Goal: Information Seeking & Learning: Learn about a topic

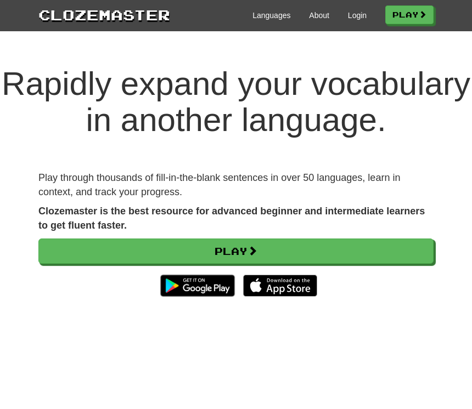
click at [361, 18] on link "Login" at bounding box center [357, 15] width 19 height 11
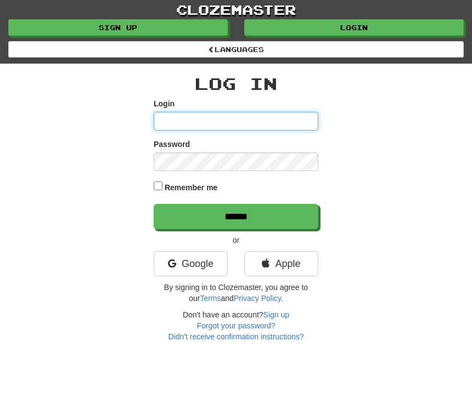
type input "****"
click at [236, 215] on input "******" at bounding box center [236, 216] width 165 height 25
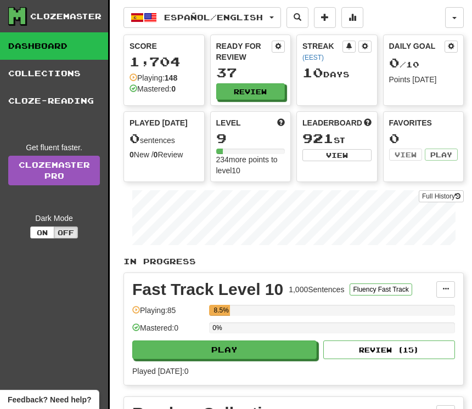
click at [268, 358] on button "Play" at bounding box center [224, 350] width 184 height 19
select select "**"
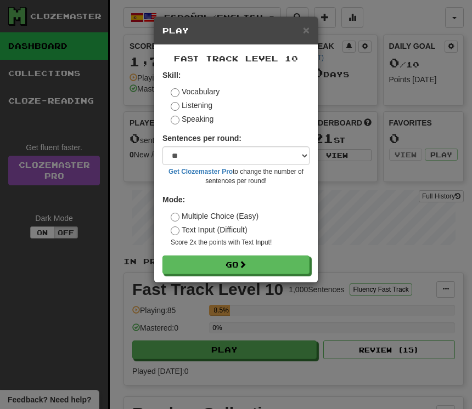
click at [199, 110] on label "Listening" at bounding box center [192, 105] width 42 height 11
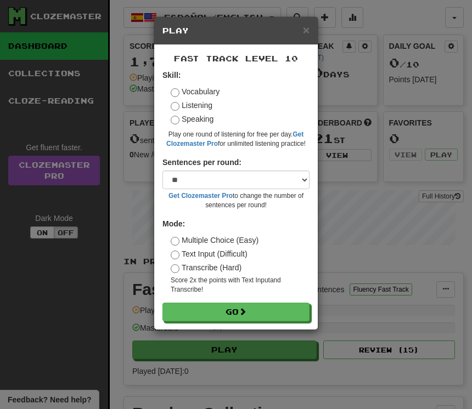
click at [257, 312] on button "Go" at bounding box center [235, 312] width 147 height 19
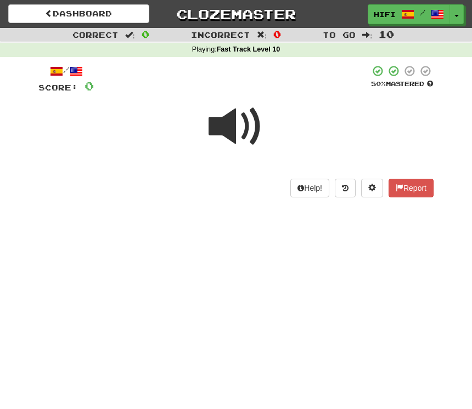
click at [231, 125] on span at bounding box center [236, 126] width 55 height 55
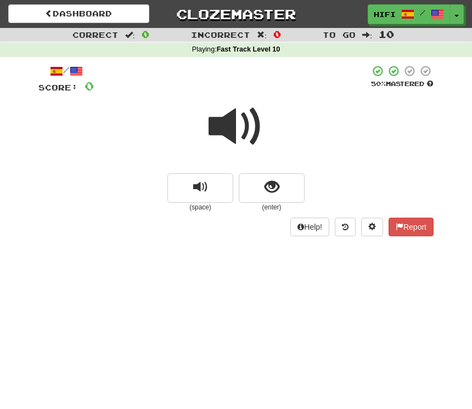
click at [280, 187] on button "show sentence" at bounding box center [272, 188] width 66 height 30
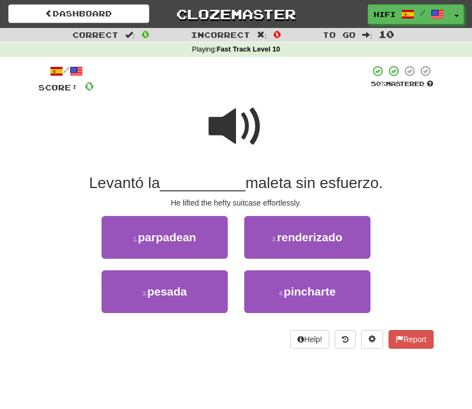
click at [236, 131] on span at bounding box center [236, 126] width 55 height 55
click at [183, 290] on span "pesada" at bounding box center [167, 291] width 40 height 13
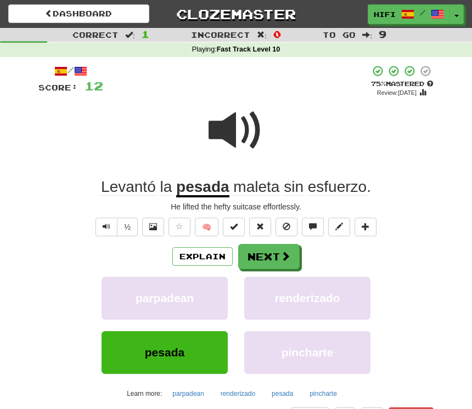
click at [268, 260] on button "Next" at bounding box center [268, 256] width 61 height 25
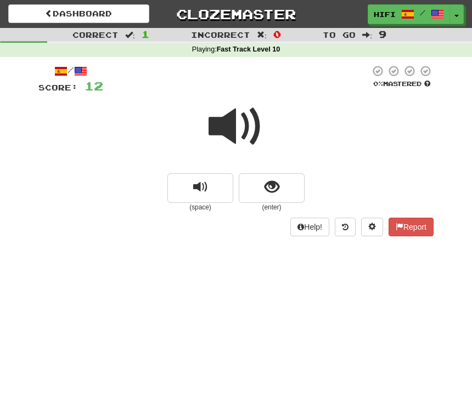
click at [246, 128] on span at bounding box center [236, 126] width 55 height 55
click at [280, 190] on button "show sentence" at bounding box center [272, 188] width 66 height 30
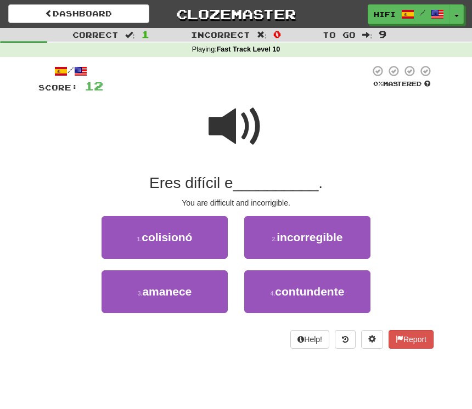
click at [331, 239] on span "incorregible" at bounding box center [310, 237] width 66 height 13
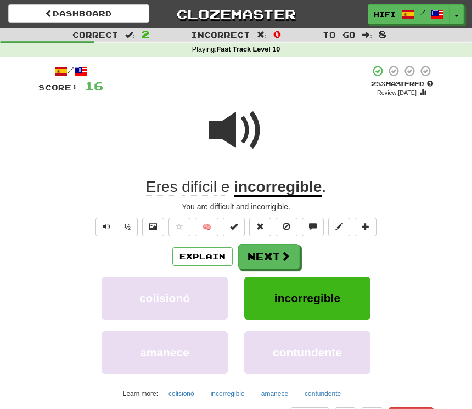
click at [276, 255] on button "Next" at bounding box center [268, 256] width 61 height 25
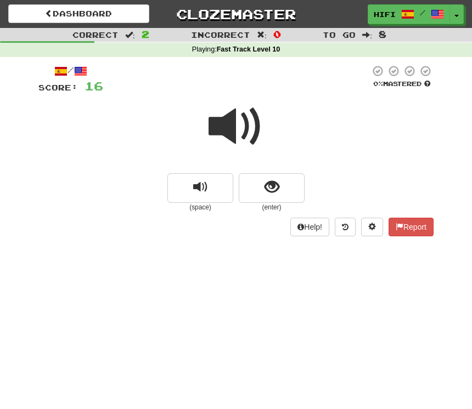
click at [248, 134] on span at bounding box center [236, 126] width 55 height 55
click at [272, 185] on span "show sentence" at bounding box center [272, 187] width 15 height 15
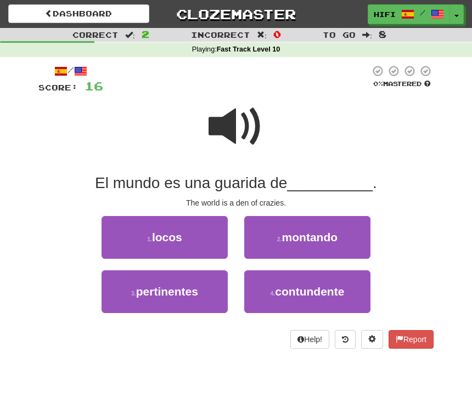
click at [186, 239] on button "1 . locos" at bounding box center [165, 237] width 126 height 43
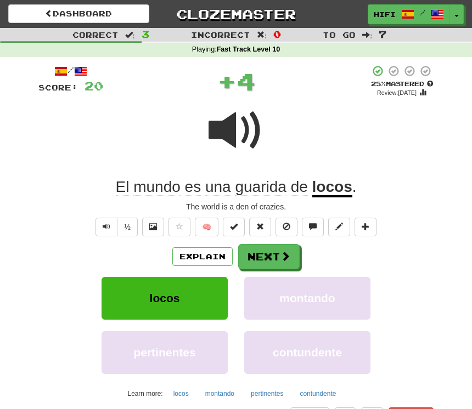
click at [285, 262] on button "Next" at bounding box center [268, 256] width 61 height 25
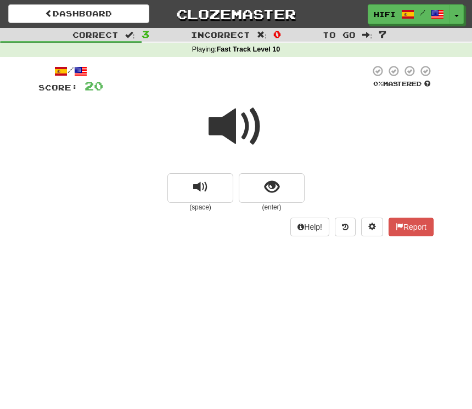
click at [232, 132] on span at bounding box center [236, 126] width 55 height 55
click at [274, 187] on span "show sentence" at bounding box center [272, 187] width 15 height 15
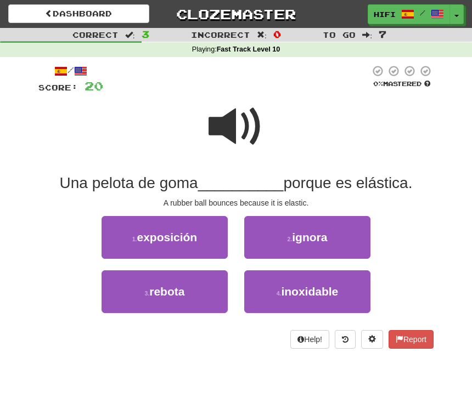
click at [233, 120] on span at bounding box center [236, 126] width 55 height 55
click at [176, 299] on button "3 . rebota" at bounding box center [165, 292] width 126 height 43
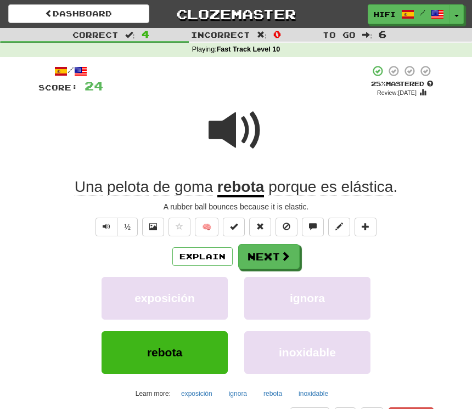
click at [269, 256] on button "Next" at bounding box center [268, 256] width 61 height 25
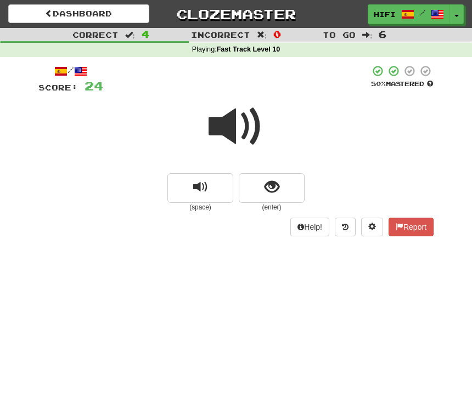
click at [233, 121] on span at bounding box center [236, 126] width 55 height 55
click at [282, 189] on button "show sentence" at bounding box center [272, 188] width 66 height 30
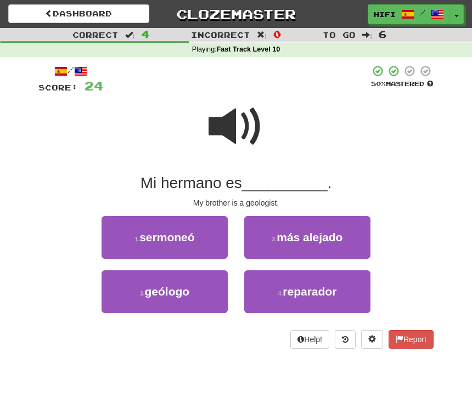
click at [187, 287] on span "geólogo" at bounding box center [167, 291] width 45 height 13
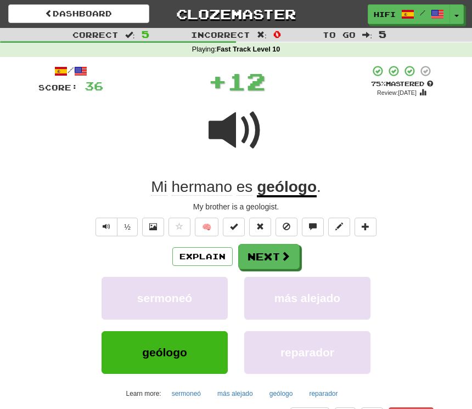
click at [279, 257] on button "Next" at bounding box center [268, 256] width 61 height 25
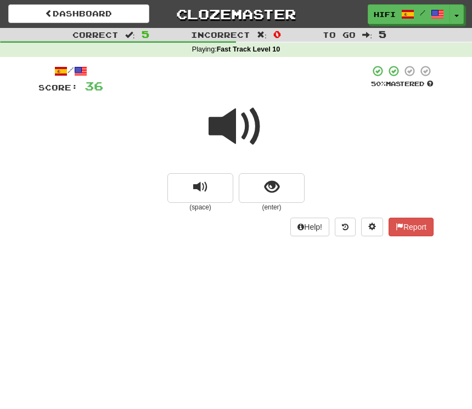
click at [239, 128] on span at bounding box center [236, 126] width 55 height 55
click at [279, 194] on button "show sentence" at bounding box center [272, 188] width 66 height 30
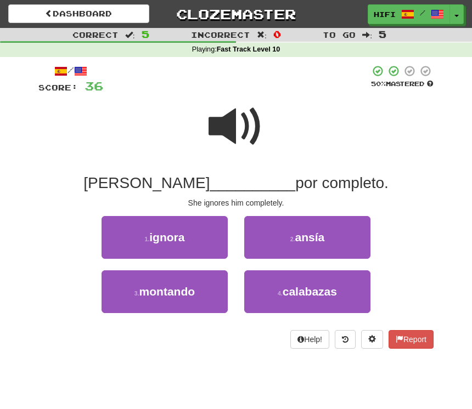
click at [206, 241] on button "1 . ignora" at bounding box center [165, 237] width 126 height 43
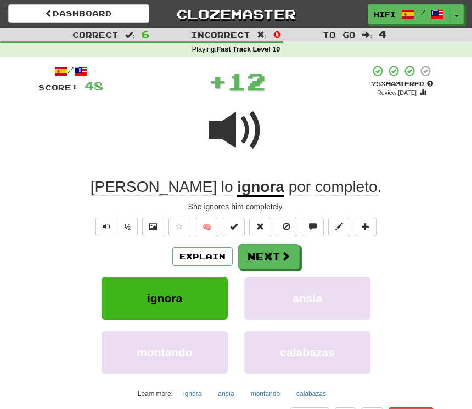
click at [274, 256] on button "Next" at bounding box center [268, 256] width 61 height 25
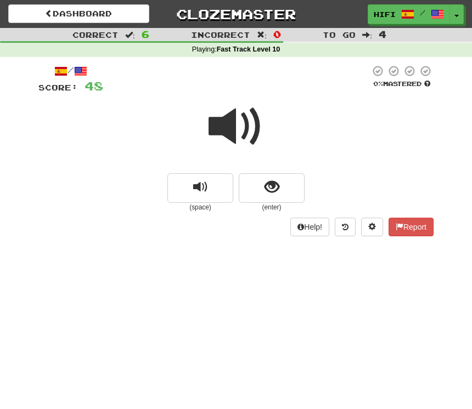
click at [233, 125] on span at bounding box center [236, 126] width 55 height 55
click at [282, 183] on button "show sentence" at bounding box center [272, 188] width 66 height 30
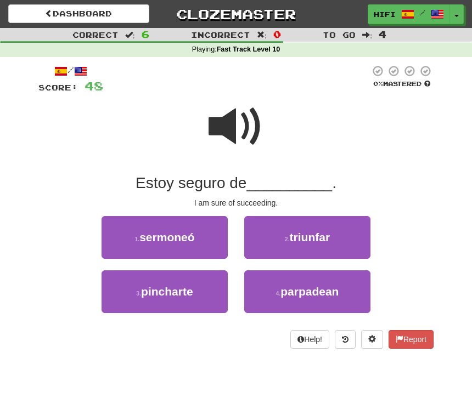
click at [341, 232] on button "2 . triunfar" at bounding box center [307, 237] width 126 height 43
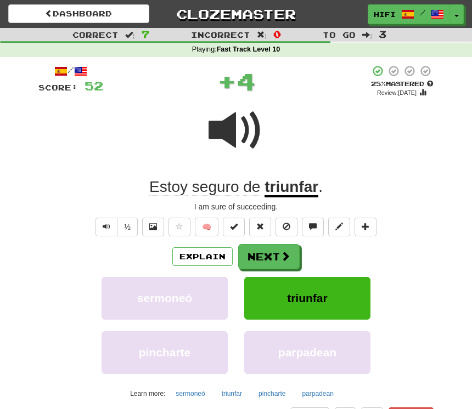
click at [277, 252] on button "Next" at bounding box center [268, 256] width 61 height 25
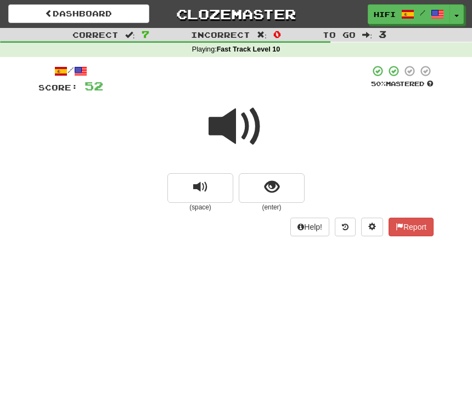
click at [246, 133] on span at bounding box center [236, 126] width 55 height 55
click at [265, 191] on span "show sentence" at bounding box center [272, 187] width 15 height 15
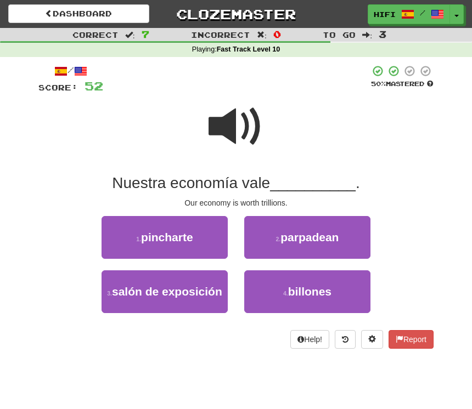
click at [333, 289] on button "4 . billones" at bounding box center [307, 292] width 126 height 43
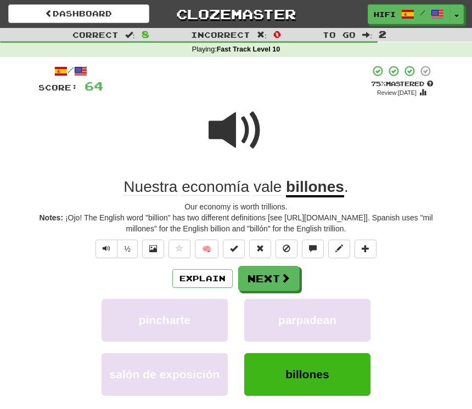
click at [280, 273] on span at bounding box center [285, 278] width 10 height 10
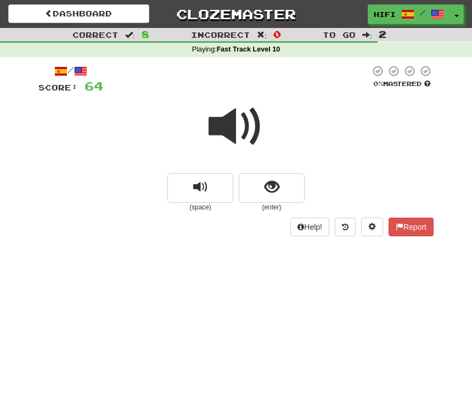
click at [243, 127] on span at bounding box center [236, 126] width 55 height 55
click at [273, 189] on span "show sentence" at bounding box center [272, 187] width 15 height 15
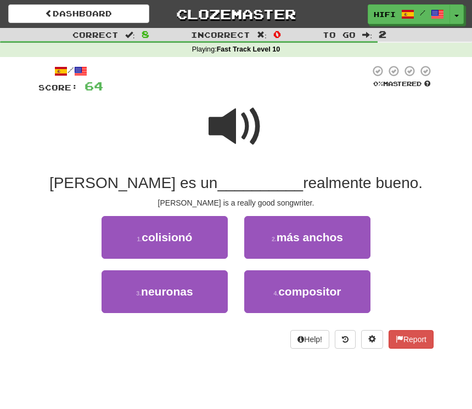
click at [338, 296] on span "compositor" at bounding box center [309, 291] width 63 height 13
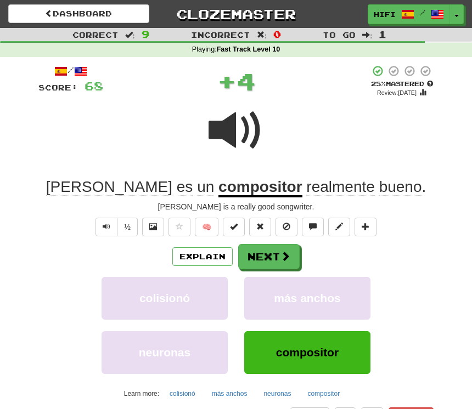
click at [280, 251] on span at bounding box center [285, 256] width 10 height 10
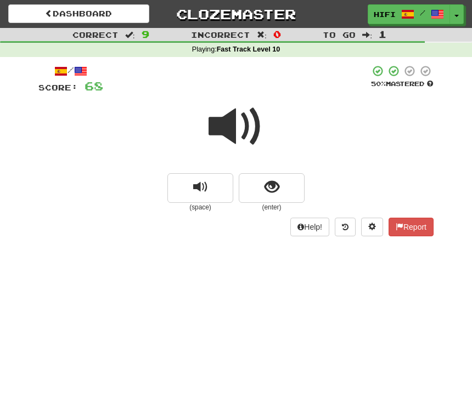
click at [239, 127] on span at bounding box center [236, 126] width 55 height 55
click at [282, 187] on button "show sentence" at bounding box center [272, 188] width 66 height 30
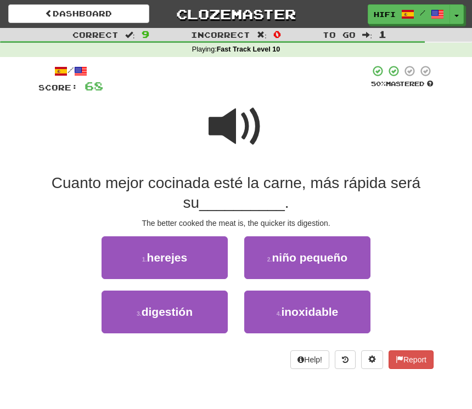
click at [193, 312] on span "digestión" at bounding box center [167, 312] width 51 height 13
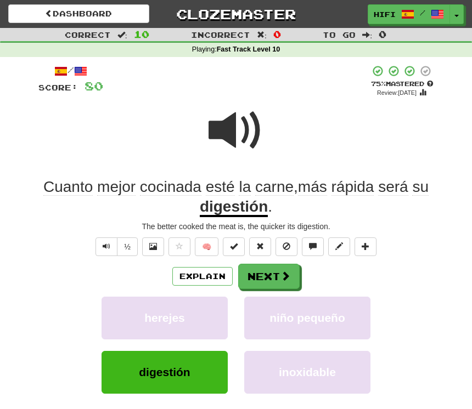
click at [274, 278] on button "Next" at bounding box center [268, 276] width 61 height 25
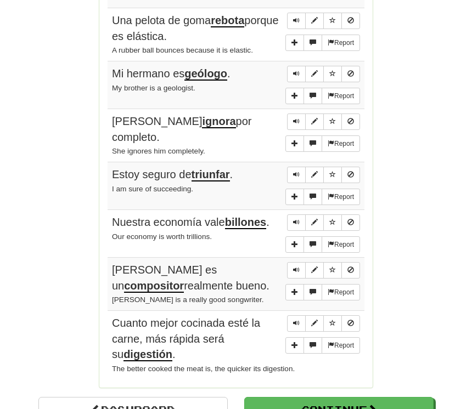
scroll to position [874, 0]
click at [160, 397] on link "Dashboard" at bounding box center [132, 409] width 189 height 25
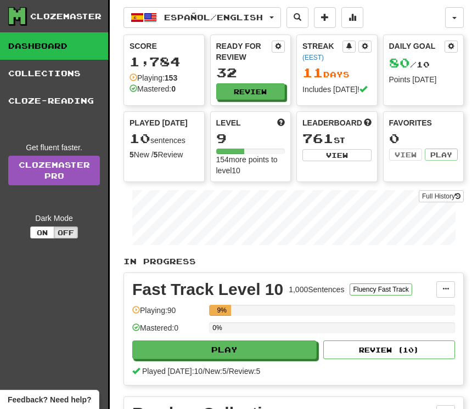
click at [386, 351] on button "Review ( 10 )" at bounding box center [389, 350] width 132 height 19
select select "**"
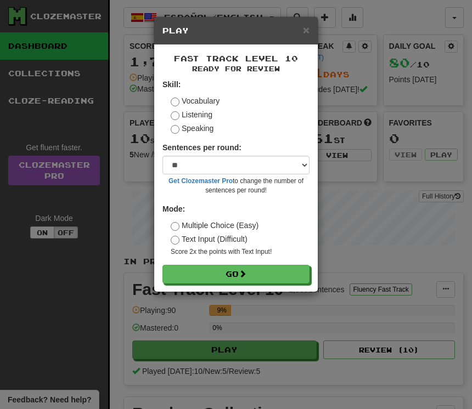
click at [257, 275] on button "Go" at bounding box center [235, 274] width 147 height 19
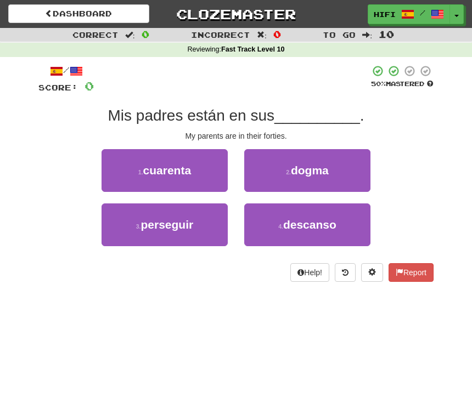
click at [208, 162] on button "1 . cuarenta" at bounding box center [165, 170] width 126 height 43
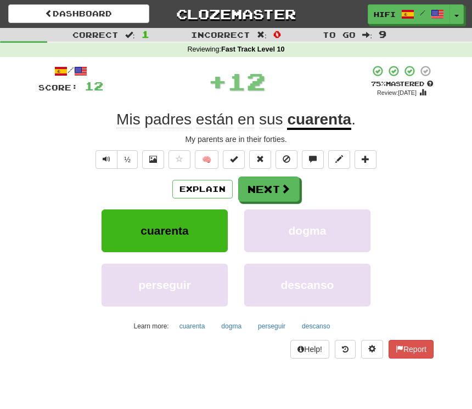
click at [278, 185] on button "Next" at bounding box center [268, 189] width 61 height 25
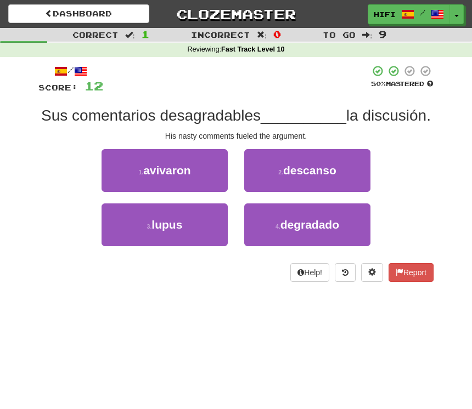
click at [181, 166] on span "avivaron" at bounding box center [166, 170] width 47 height 13
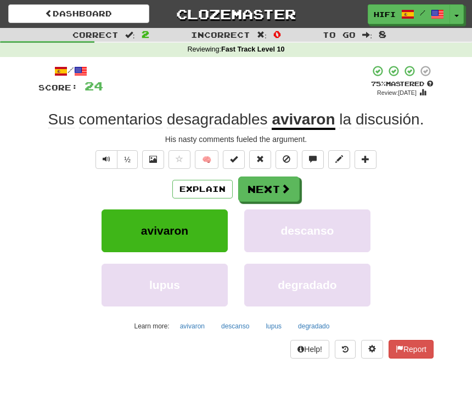
click at [282, 184] on span at bounding box center [285, 189] width 10 height 10
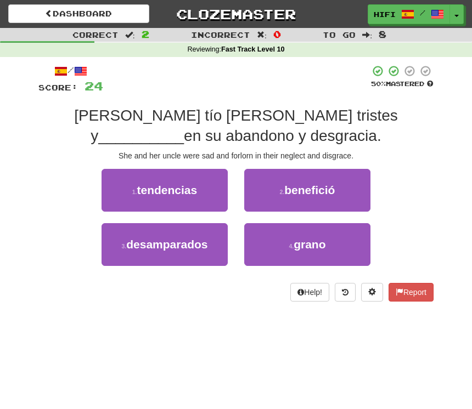
click at [175, 251] on button "3 . desamparados" at bounding box center [165, 244] width 126 height 43
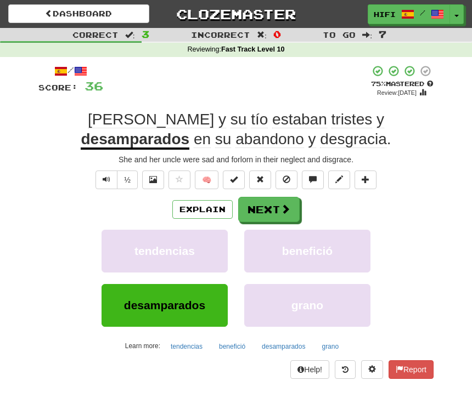
click at [270, 206] on button "Next" at bounding box center [268, 209] width 61 height 25
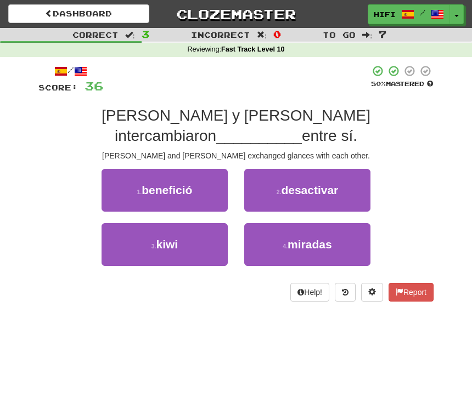
click at [295, 231] on button "4 . miradas" at bounding box center [307, 244] width 126 height 43
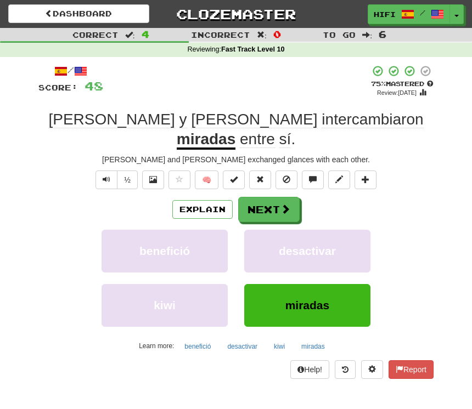
click at [276, 197] on button "Next" at bounding box center [268, 209] width 61 height 25
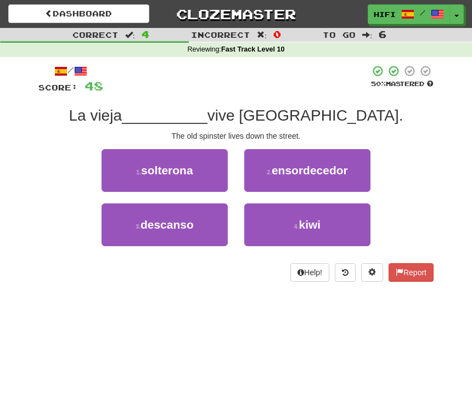
click at [186, 164] on span "solterona" at bounding box center [167, 170] width 52 height 13
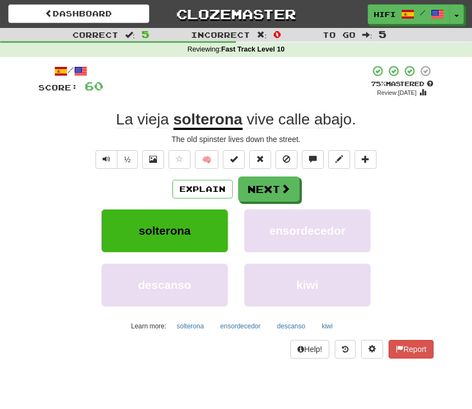
click at [276, 188] on button "Next" at bounding box center [268, 189] width 61 height 25
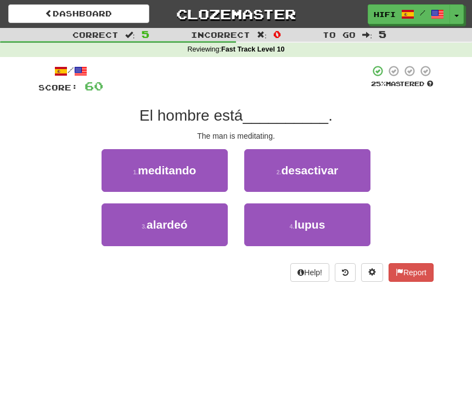
click at [156, 181] on button "1 . meditando" at bounding box center [165, 170] width 126 height 43
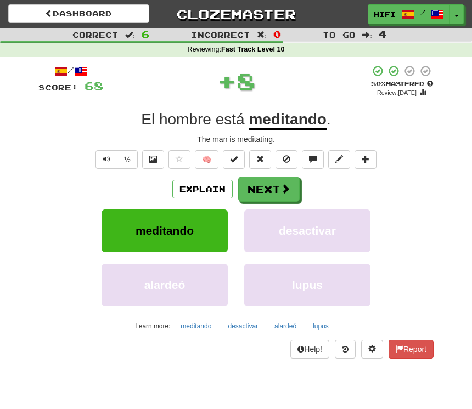
click at [274, 184] on button "Next" at bounding box center [268, 189] width 61 height 25
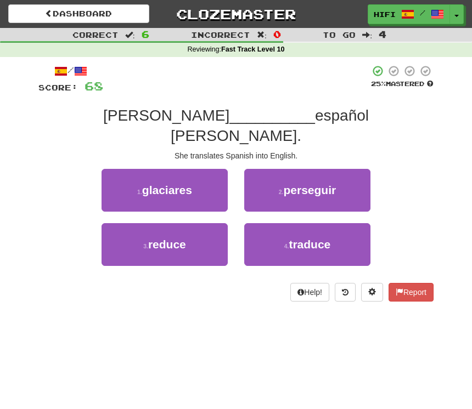
click at [311, 239] on button "4 . traduce" at bounding box center [307, 244] width 126 height 43
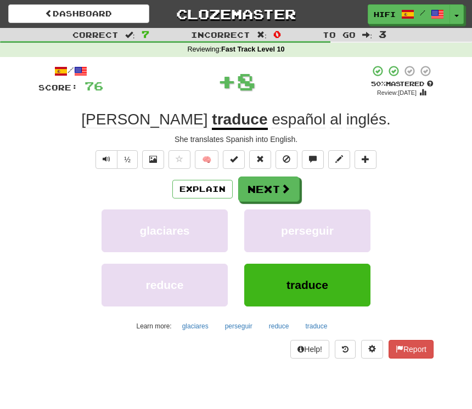
click at [269, 191] on button "Next" at bounding box center [268, 189] width 61 height 25
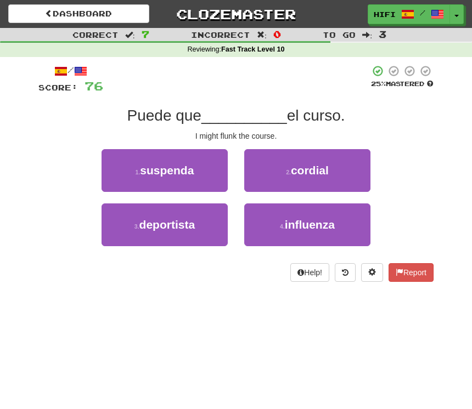
click at [207, 168] on button "1 . suspenda" at bounding box center [165, 170] width 126 height 43
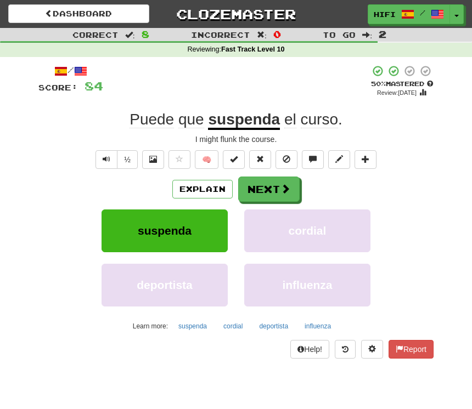
click at [287, 187] on span at bounding box center [285, 189] width 10 height 10
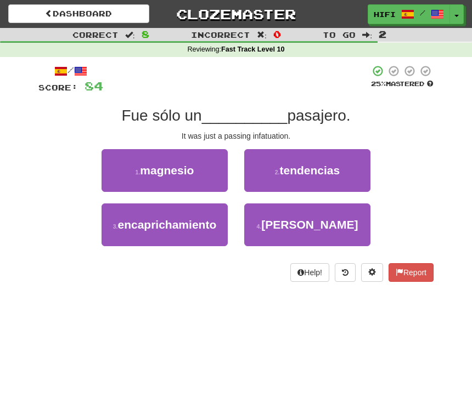
click at [196, 215] on button "3 . encaprichamiento" at bounding box center [165, 225] width 126 height 43
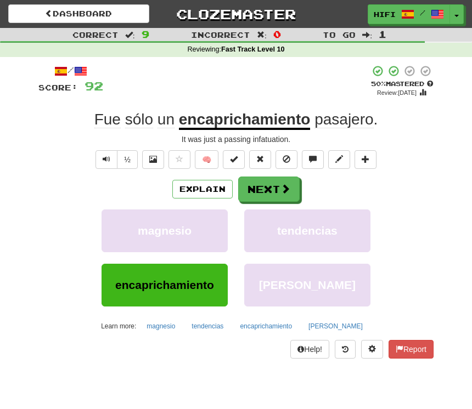
click at [278, 187] on button "Next" at bounding box center [268, 189] width 61 height 25
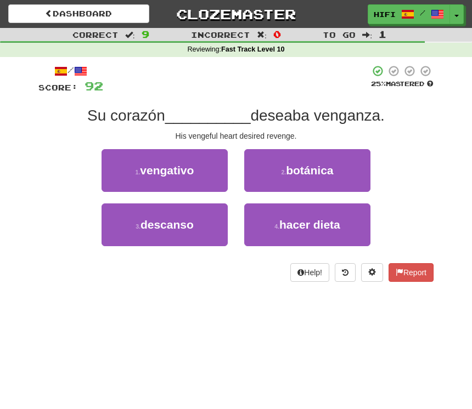
click at [192, 169] on span "vengativo" at bounding box center [167, 170] width 54 height 13
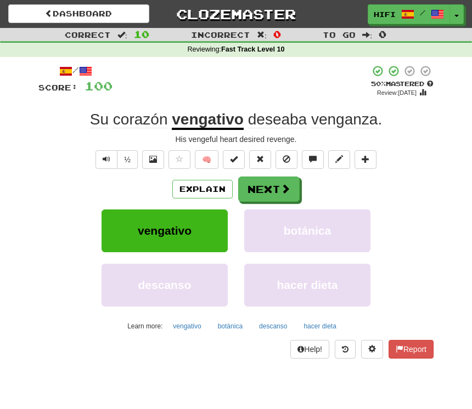
click at [282, 184] on span at bounding box center [285, 189] width 10 height 10
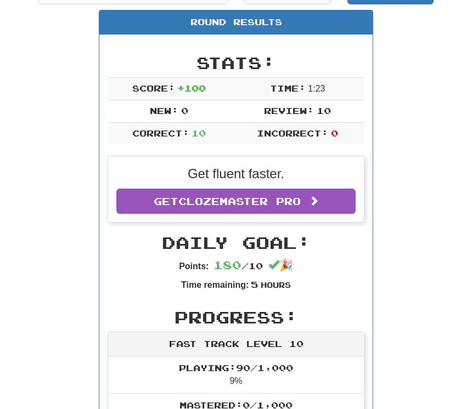
scroll to position [68, 0]
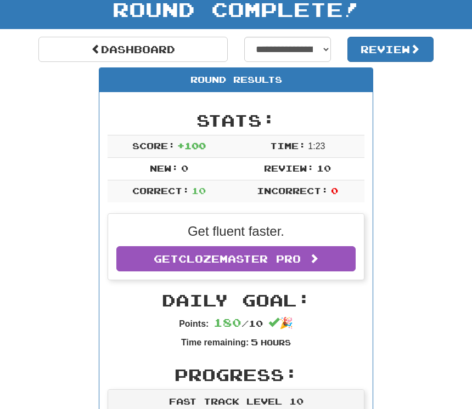
click at [148, 42] on link "Dashboard" at bounding box center [132, 49] width 189 height 25
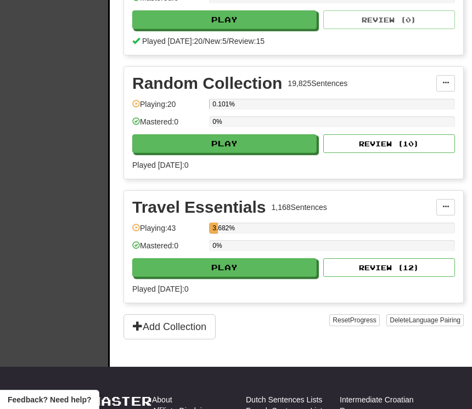
scroll to position [332, 0]
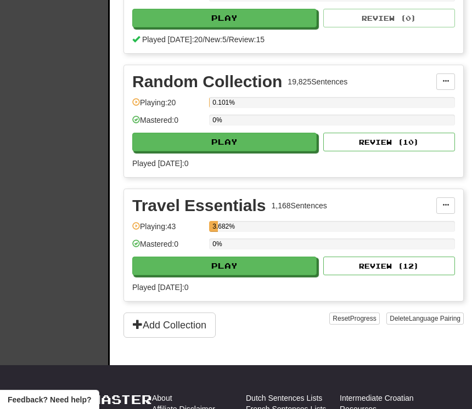
click at [256, 273] on button "Play" at bounding box center [224, 266] width 184 height 19
select select "**"
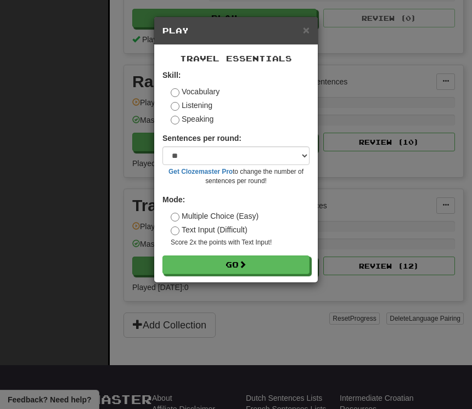
click at [272, 268] on button "Go" at bounding box center [235, 265] width 147 height 19
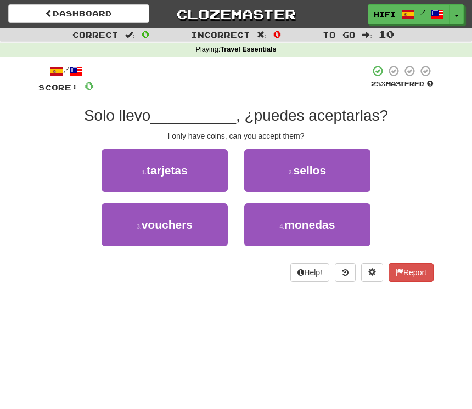
click at [321, 233] on button "4 . monedas" at bounding box center [307, 225] width 126 height 43
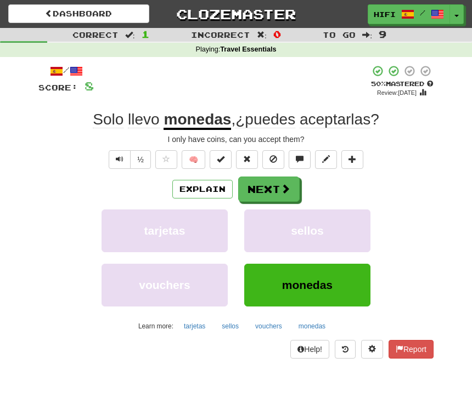
click at [285, 185] on span at bounding box center [285, 189] width 10 height 10
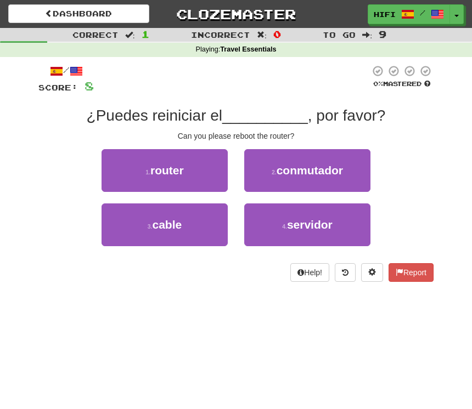
click at [188, 173] on button "1 . router" at bounding box center [165, 170] width 126 height 43
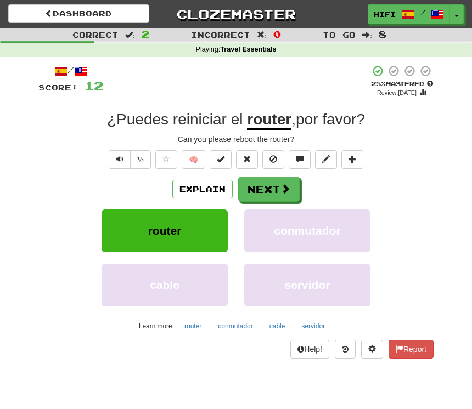
click at [269, 186] on button "Next" at bounding box center [268, 189] width 61 height 25
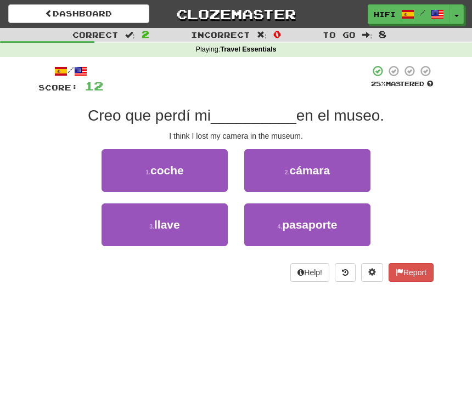
click at [332, 173] on button "2 . cámara" at bounding box center [307, 170] width 126 height 43
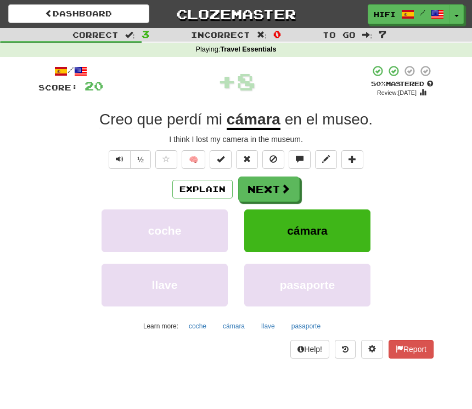
click at [265, 187] on button "Next" at bounding box center [268, 189] width 61 height 25
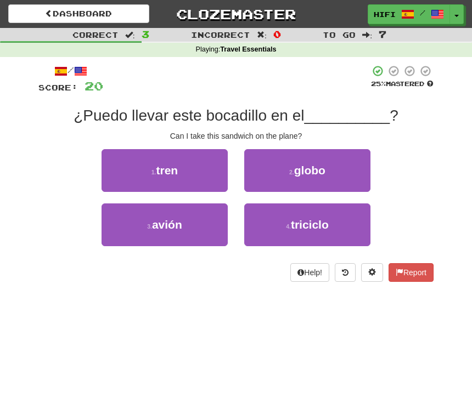
click at [200, 222] on button "3 . avión" at bounding box center [165, 225] width 126 height 43
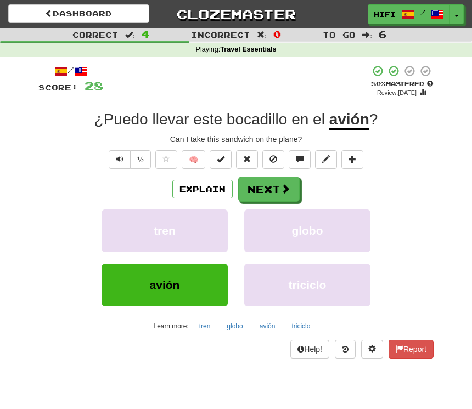
click at [278, 190] on button "Next" at bounding box center [268, 189] width 61 height 25
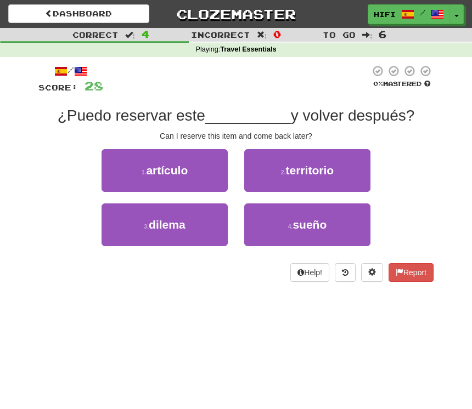
click at [198, 169] on button "1 . artículo" at bounding box center [165, 170] width 126 height 43
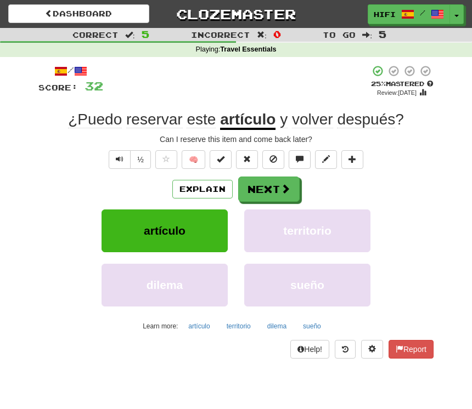
click at [278, 181] on button "Next" at bounding box center [268, 189] width 61 height 25
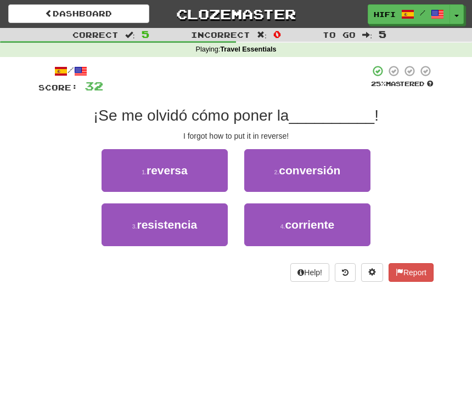
click at [189, 174] on button "1 . reversa" at bounding box center [165, 170] width 126 height 43
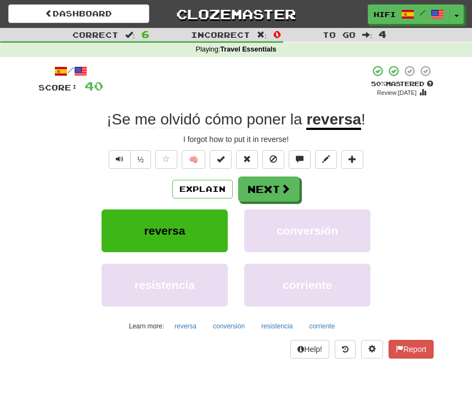
click at [271, 183] on button "Next" at bounding box center [268, 189] width 61 height 25
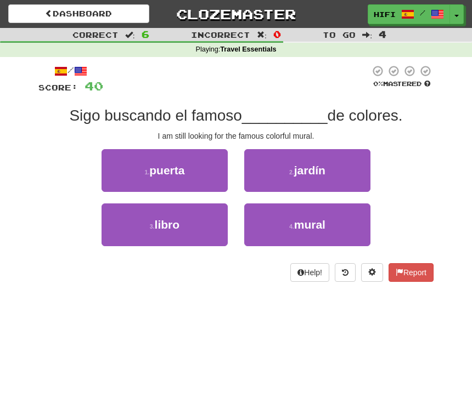
click at [332, 223] on button "4 . mural" at bounding box center [307, 225] width 126 height 43
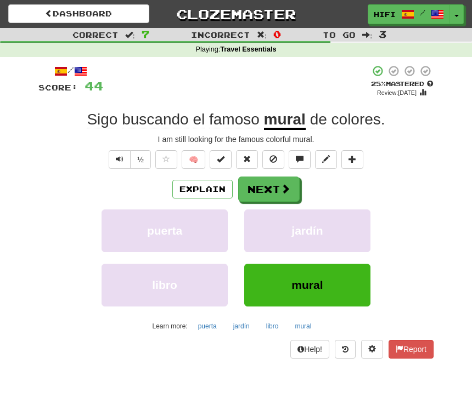
click at [279, 187] on button "Next" at bounding box center [268, 189] width 61 height 25
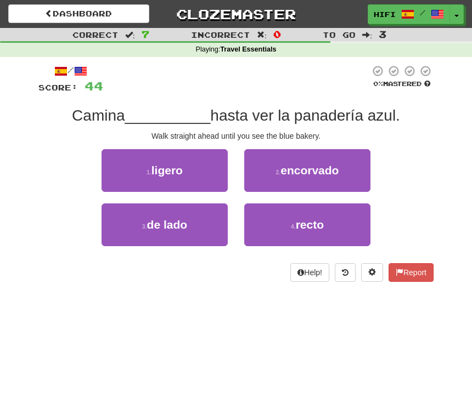
click at [324, 221] on span "recto" at bounding box center [310, 224] width 28 height 13
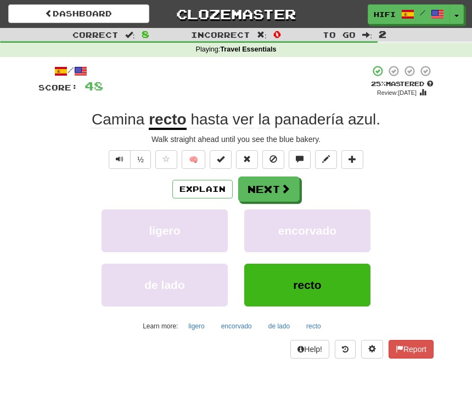
click at [278, 186] on button "Next" at bounding box center [268, 189] width 61 height 25
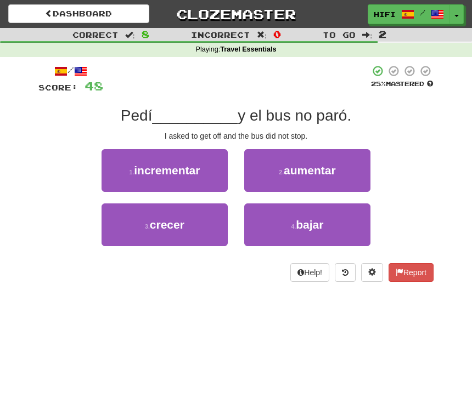
click at [332, 227] on button "4 . bajar" at bounding box center [307, 225] width 126 height 43
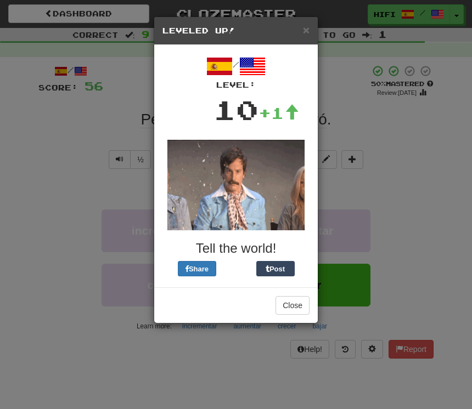
click at [300, 310] on button "Close" at bounding box center [293, 305] width 34 height 19
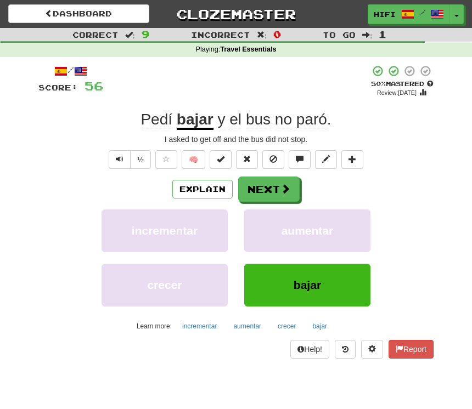
click at [283, 178] on button "Next" at bounding box center [268, 189] width 61 height 25
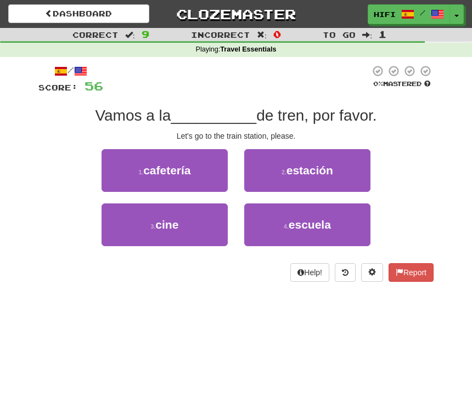
click at [339, 167] on button "2 . estación" at bounding box center [307, 170] width 126 height 43
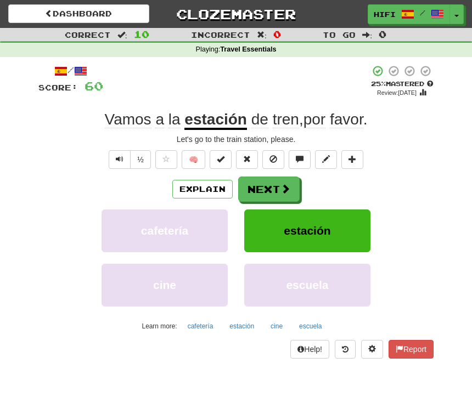
click at [276, 188] on button "Next" at bounding box center [268, 189] width 61 height 25
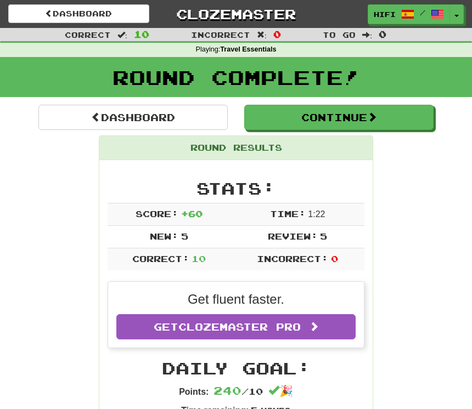
click at [159, 115] on link "Dashboard" at bounding box center [132, 117] width 189 height 25
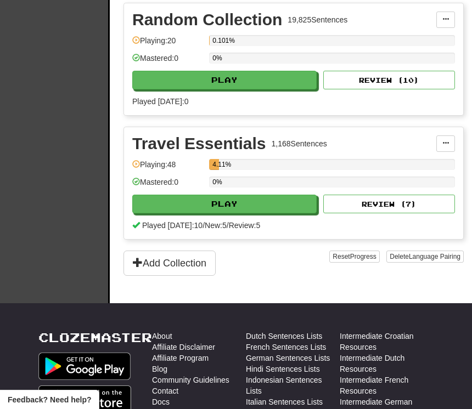
scroll to position [388, 0]
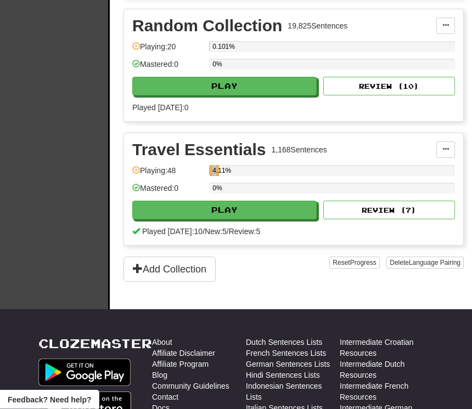
click at [402, 134] on div "Travel Essentials 1,168 Sentences Manage Sentences Unpin from Dashboard Playing…" at bounding box center [293, 190] width 339 height 112
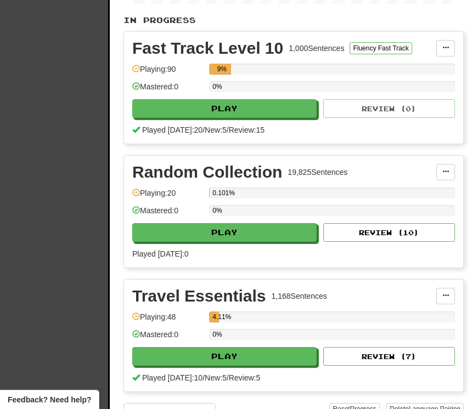
scroll to position [233, 0]
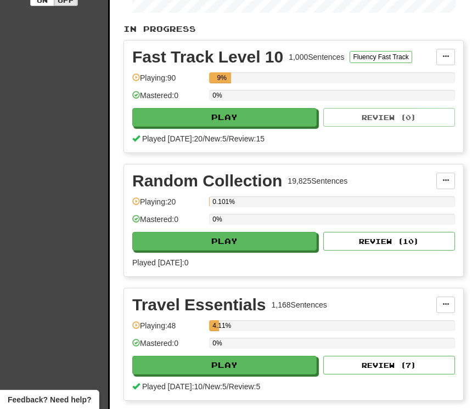
click at [278, 240] on button "Play" at bounding box center [224, 241] width 184 height 19
select select "**"
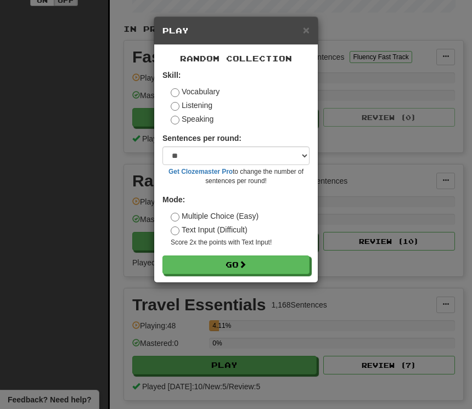
click at [260, 268] on button "Go" at bounding box center [235, 265] width 147 height 19
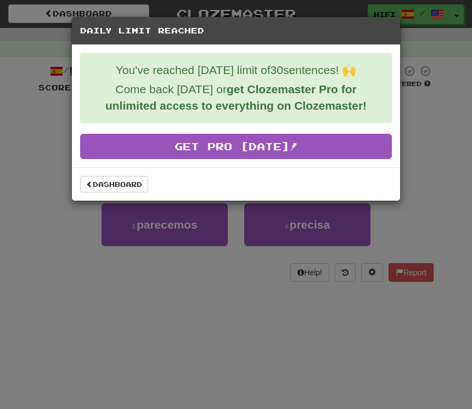
click at [120, 181] on link "Dashboard" at bounding box center [114, 184] width 68 height 16
